Goal: Contribute content

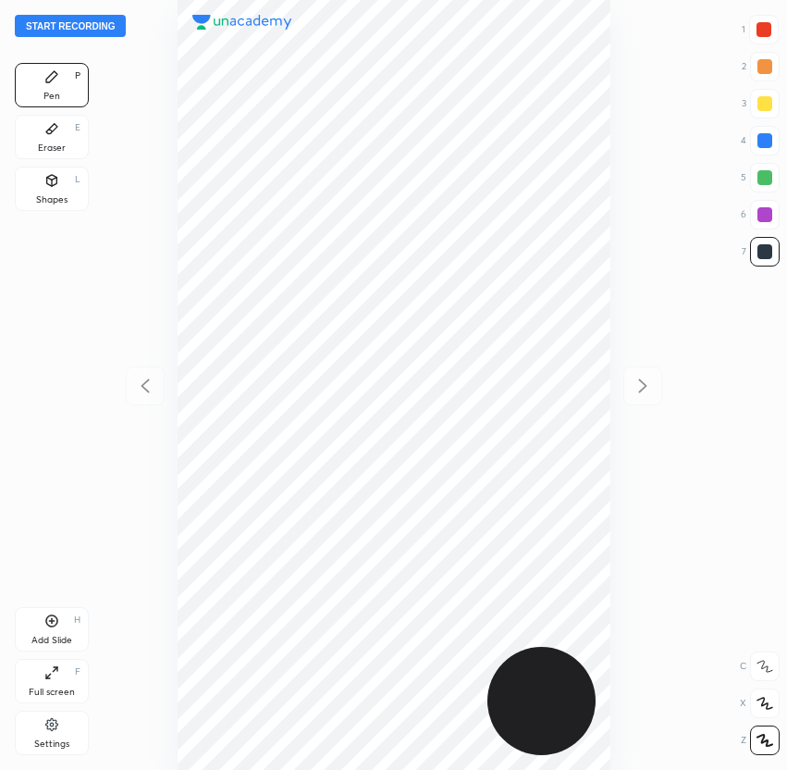
scroll to position [770, 491]
click at [77, 28] on button "Start recording" at bounding box center [70, 26] width 111 height 22
click at [765, 210] on div at bounding box center [765, 214] width 15 height 15
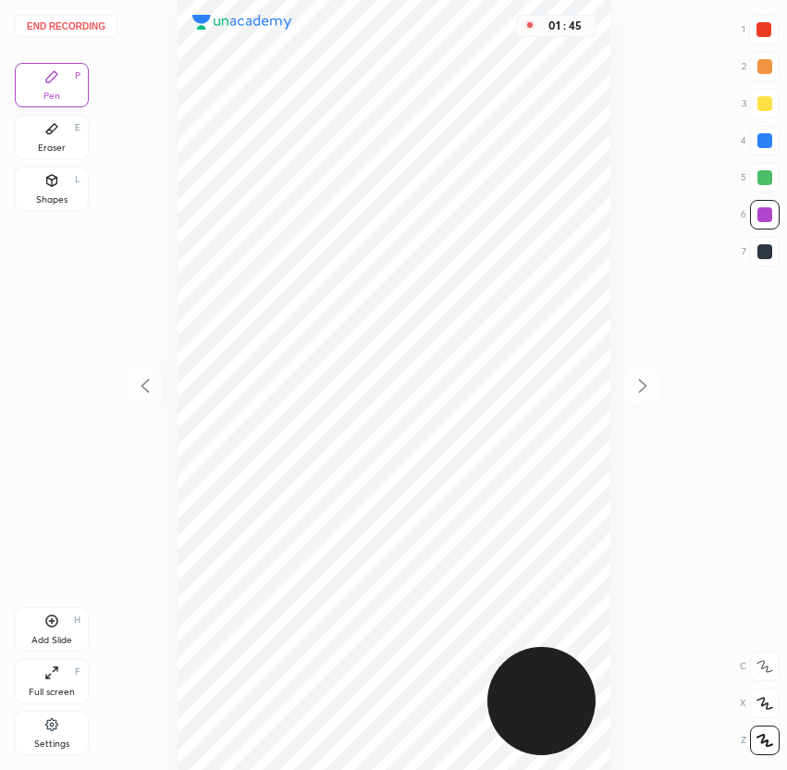
click at [611, 400] on div "01 : 45" at bounding box center [393, 385] width 491 height 770
click at [771, 252] on div at bounding box center [765, 251] width 15 height 15
click at [75, 31] on button "End recording" at bounding box center [66, 26] width 103 height 22
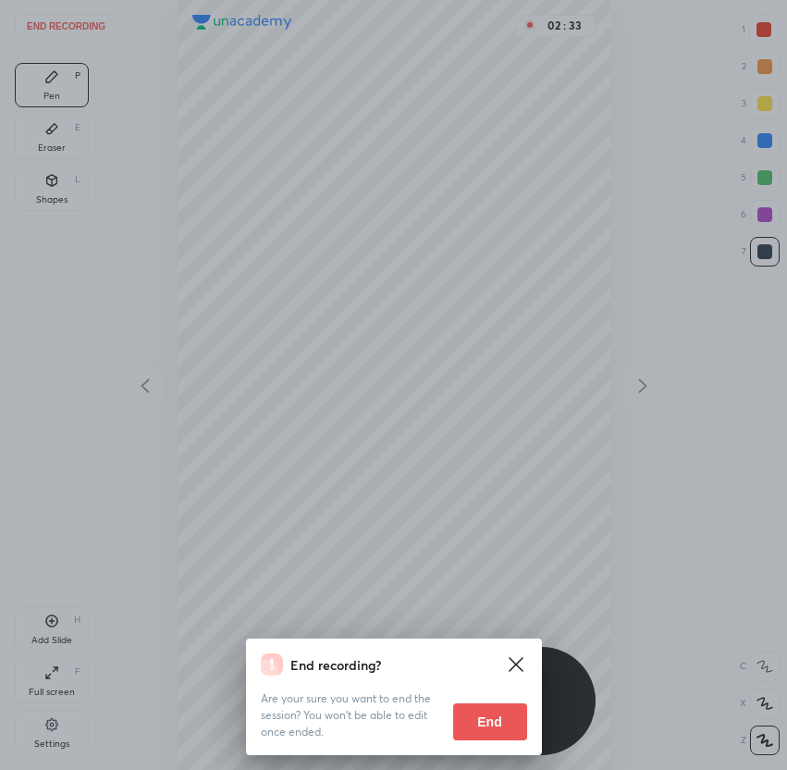
click at [496, 707] on button "End" at bounding box center [490, 721] width 74 height 37
